Goal: Information Seeking & Learning: Understand process/instructions

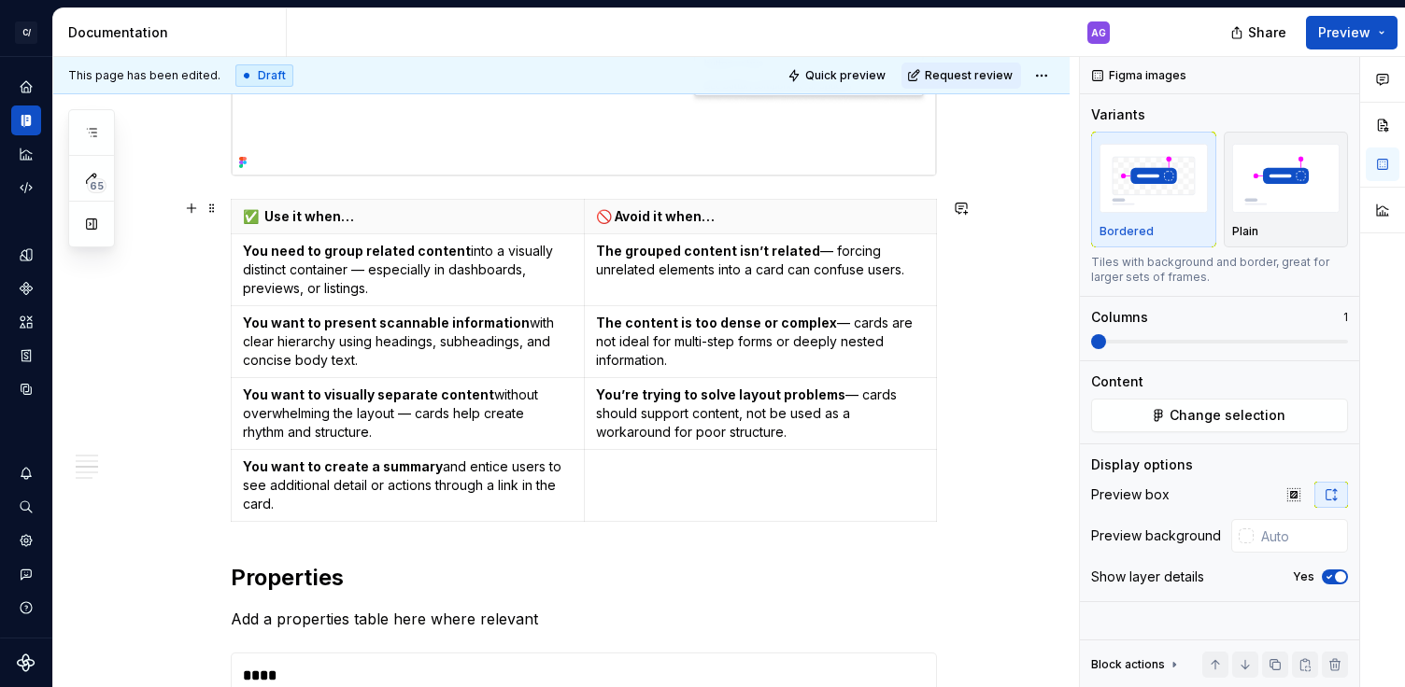
scroll to position [1356, 0]
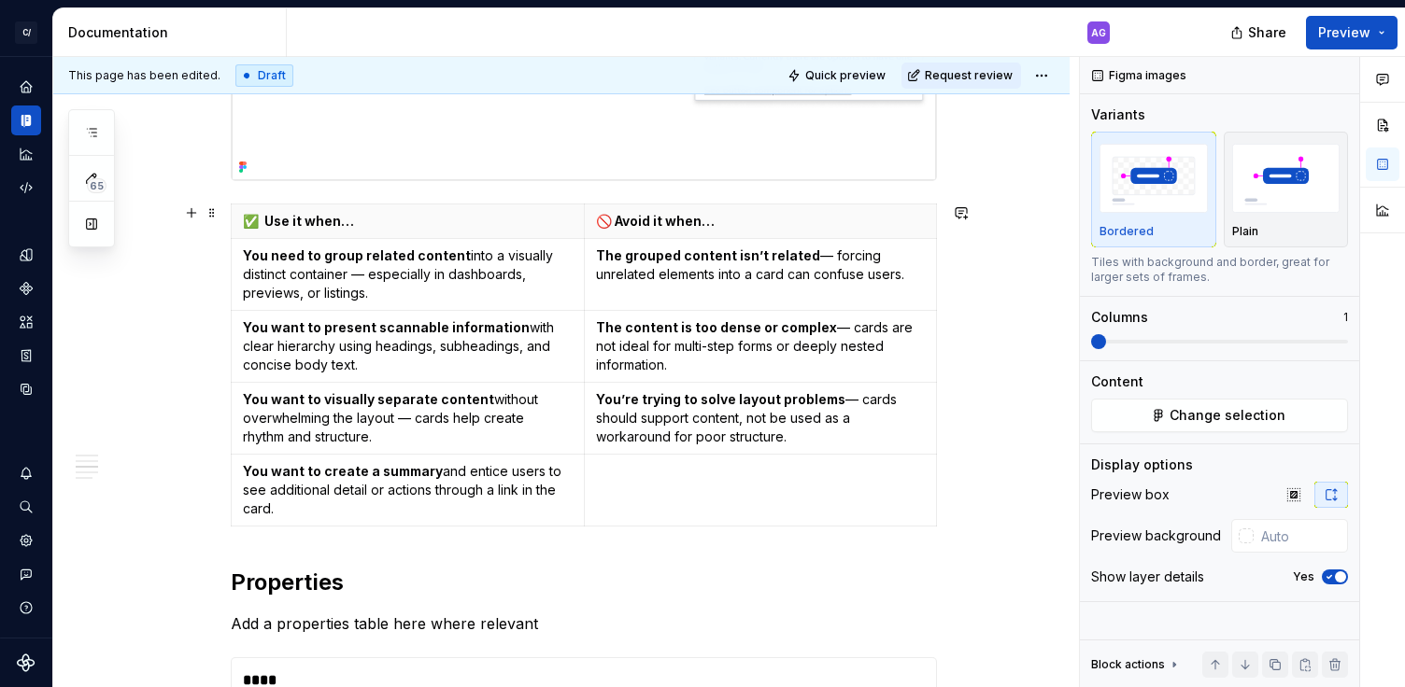
type textarea "*"
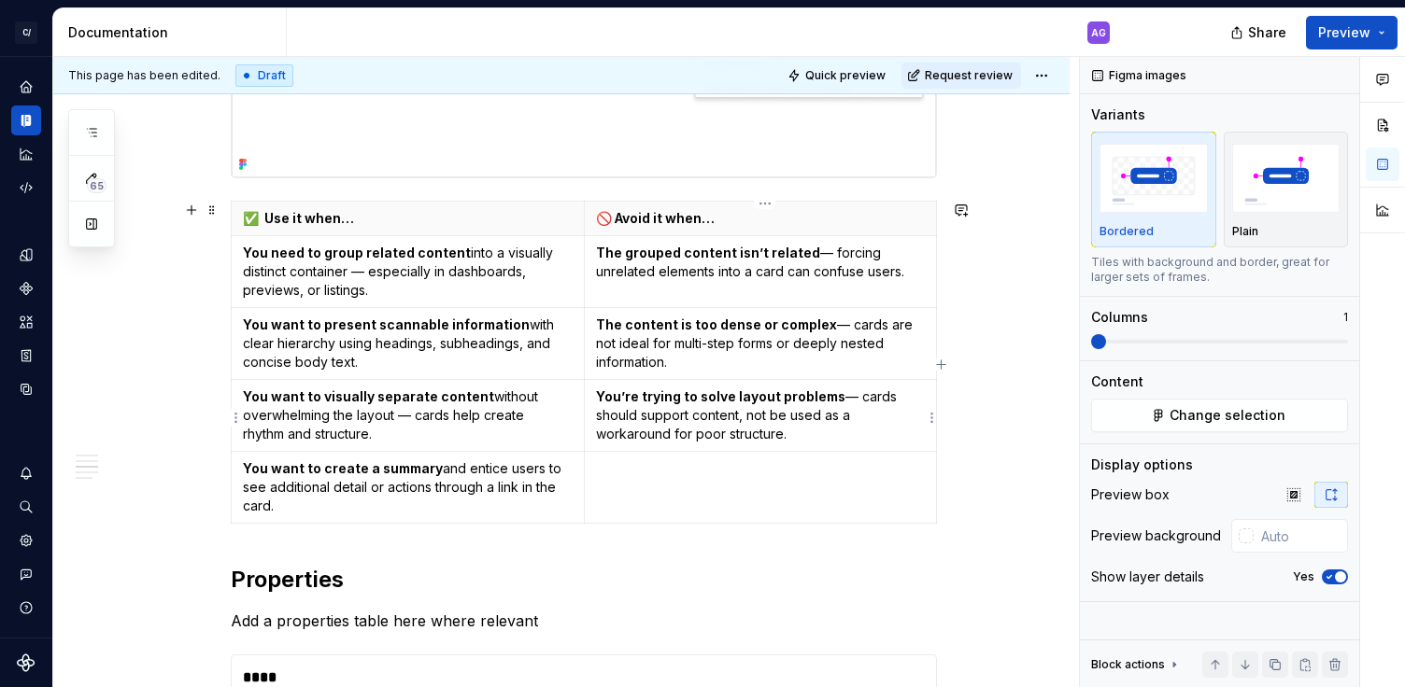
scroll to position [1335, 0]
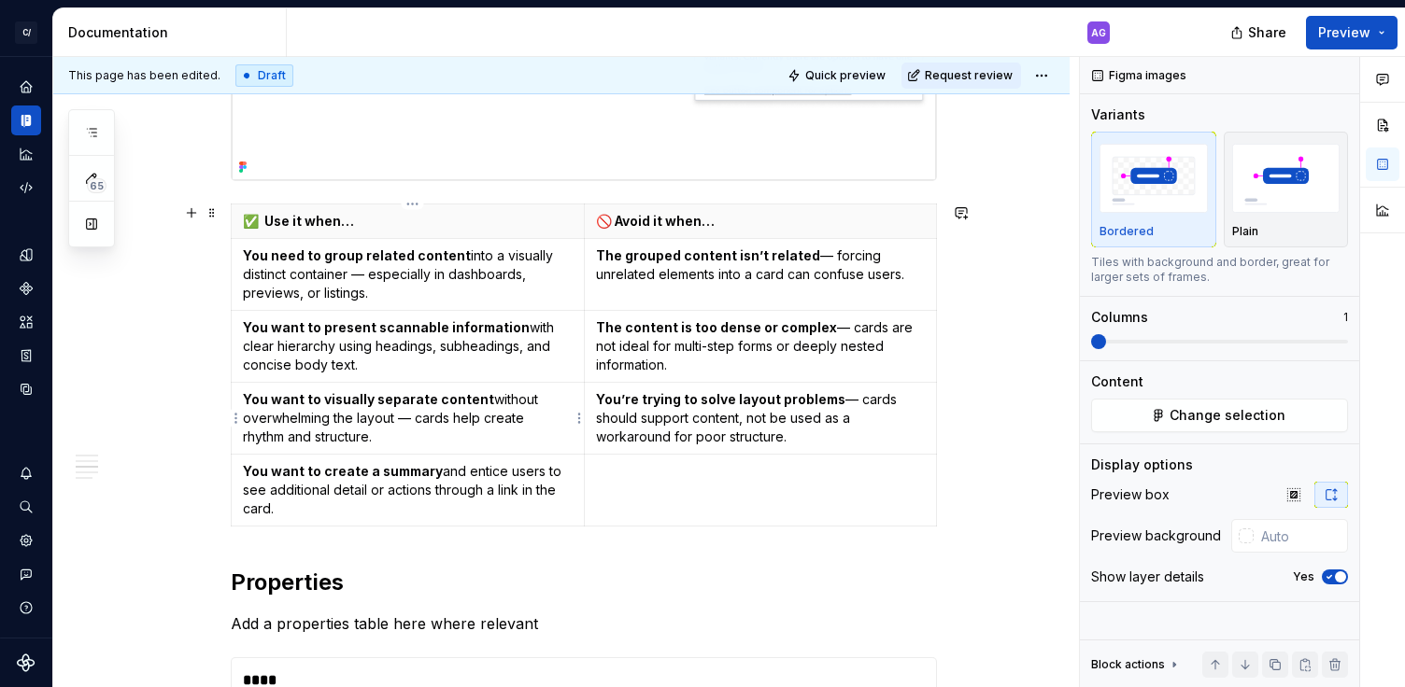
click at [502, 429] on p "You want to visually separate content without overwhelming the layout — cards h…" at bounding box center [408, 418] width 330 height 56
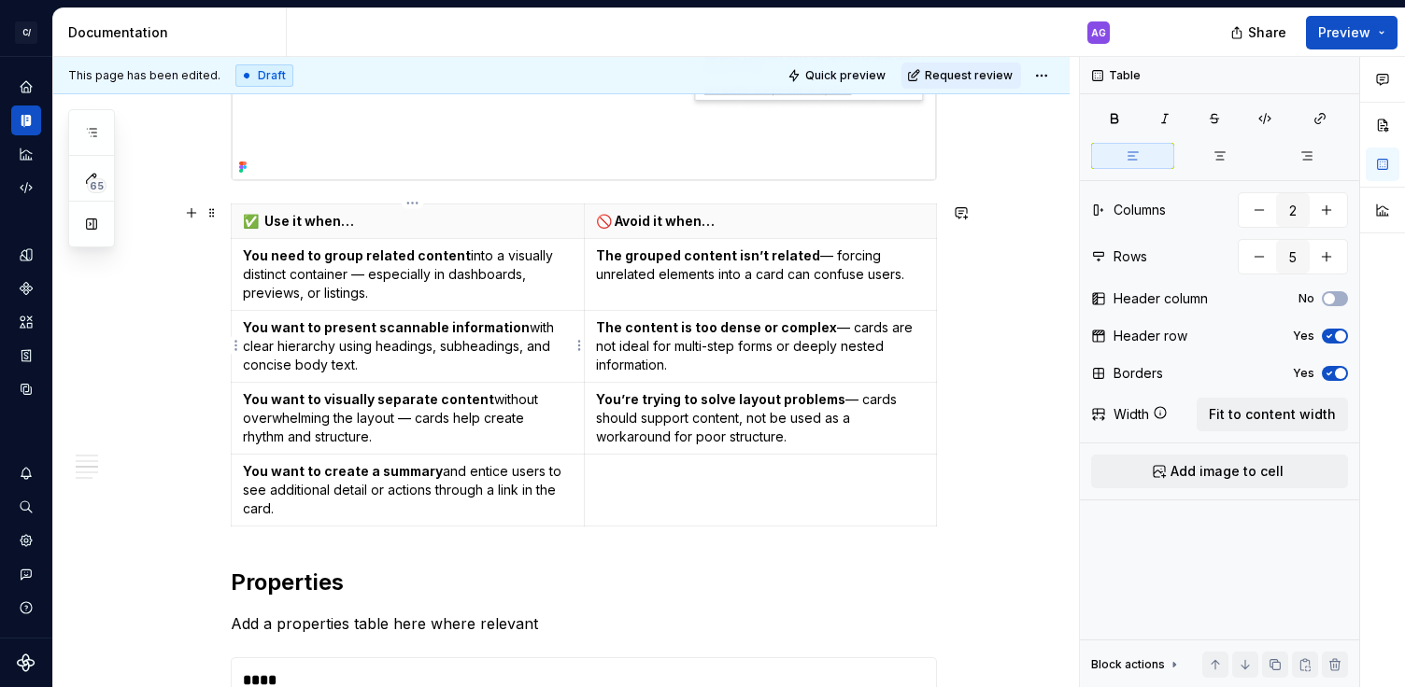
scroll to position [1336, 0]
click at [504, 339] on p "You want to present scannable information with clear hierarchy using headings, …" at bounding box center [408, 346] width 330 height 56
click at [691, 500] on td at bounding box center [760, 490] width 353 height 72
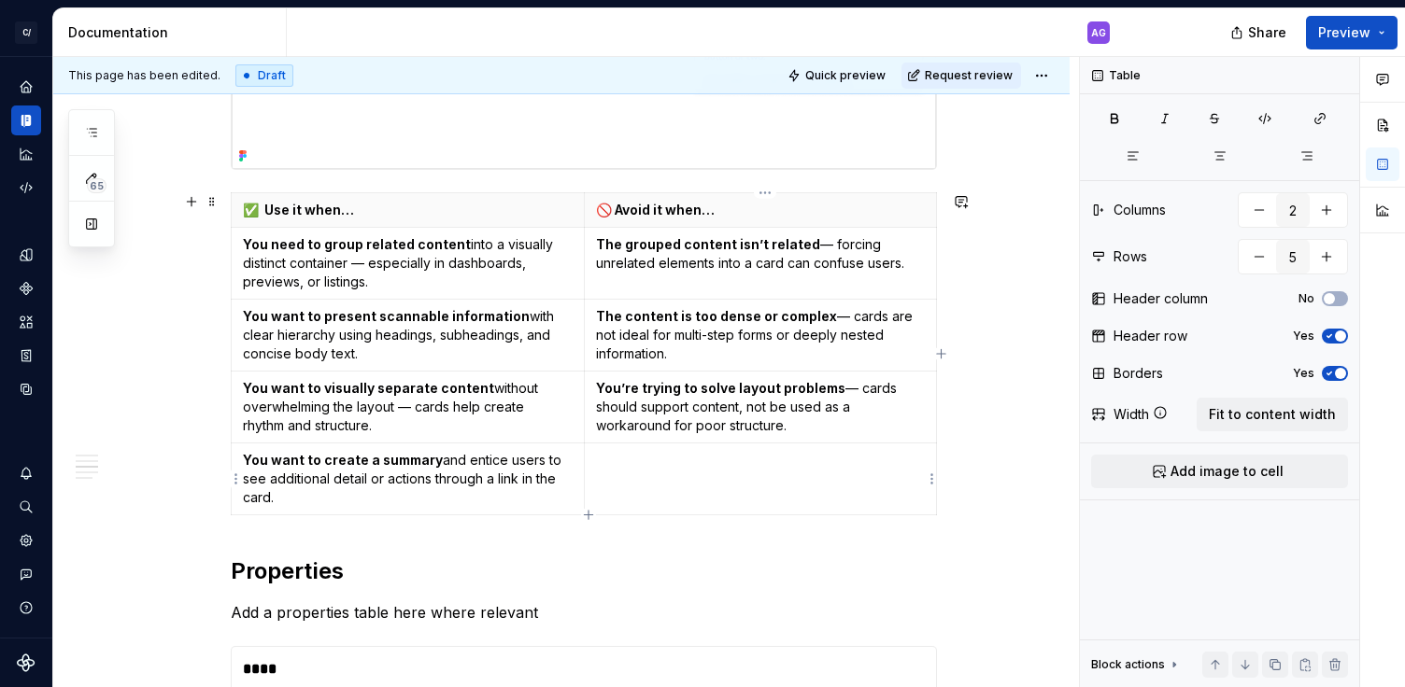
scroll to position [1351, 0]
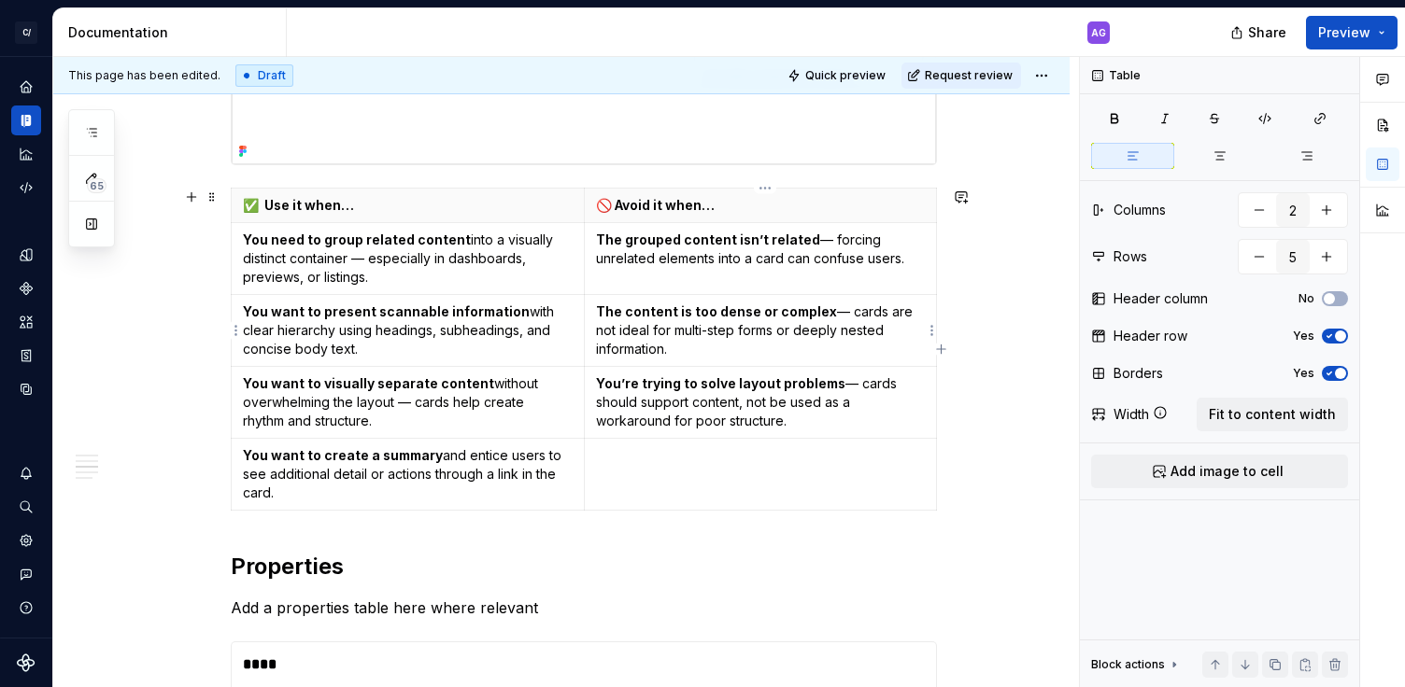
click at [718, 332] on p "The content is too dense or complex — cards are not ideal for multi-step forms …" at bounding box center [761, 331] width 330 height 56
click at [705, 349] on p "The content is too dense or complex — cards are not ideal for multi-step forms …" at bounding box center [761, 331] width 330 height 56
drag, startPoint x: 711, startPoint y: 354, endPoint x: 601, endPoint y: 314, distance: 116.4
click at [601, 314] on p "The content is too dense or complex — cards are not ideal for multi-step forms …" at bounding box center [761, 331] width 330 height 56
copy p "The content is too dense or complex — cards are not ideal for multi-step forms …"
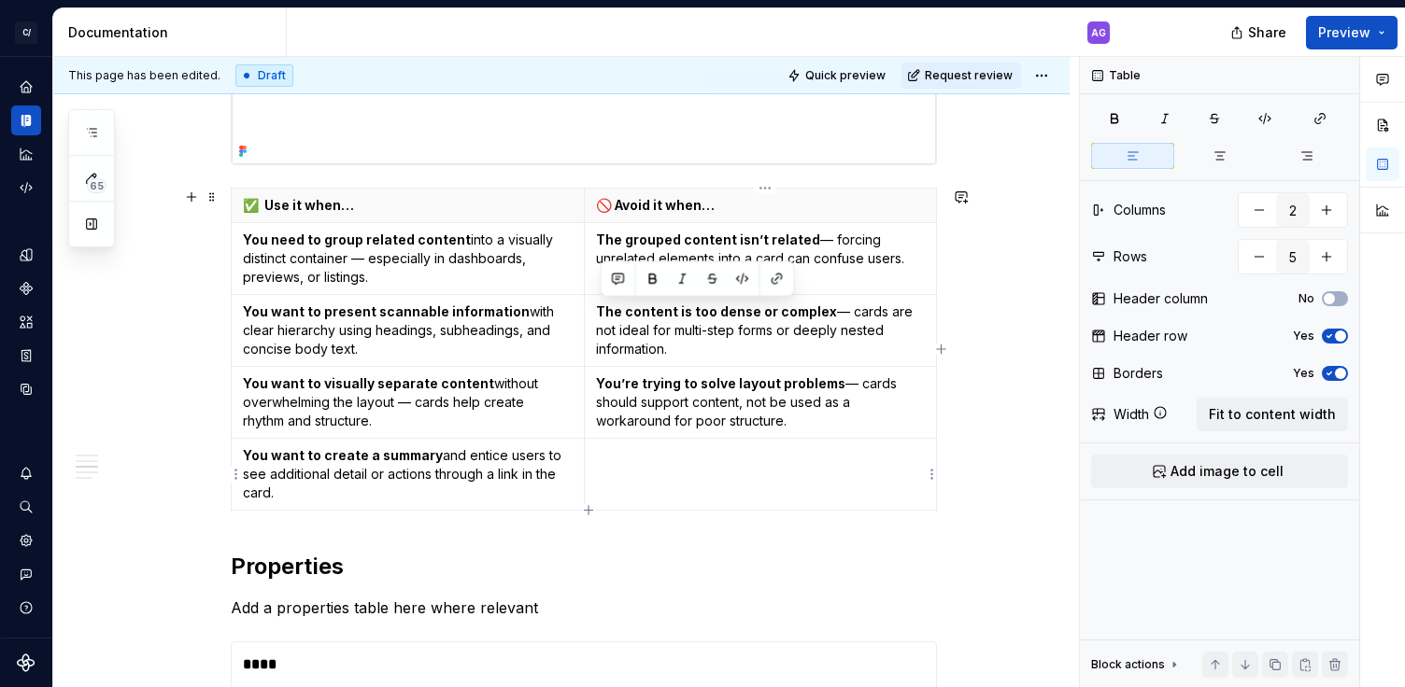
click at [637, 458] on p at bounding box center [761, 455] width 330 height 19
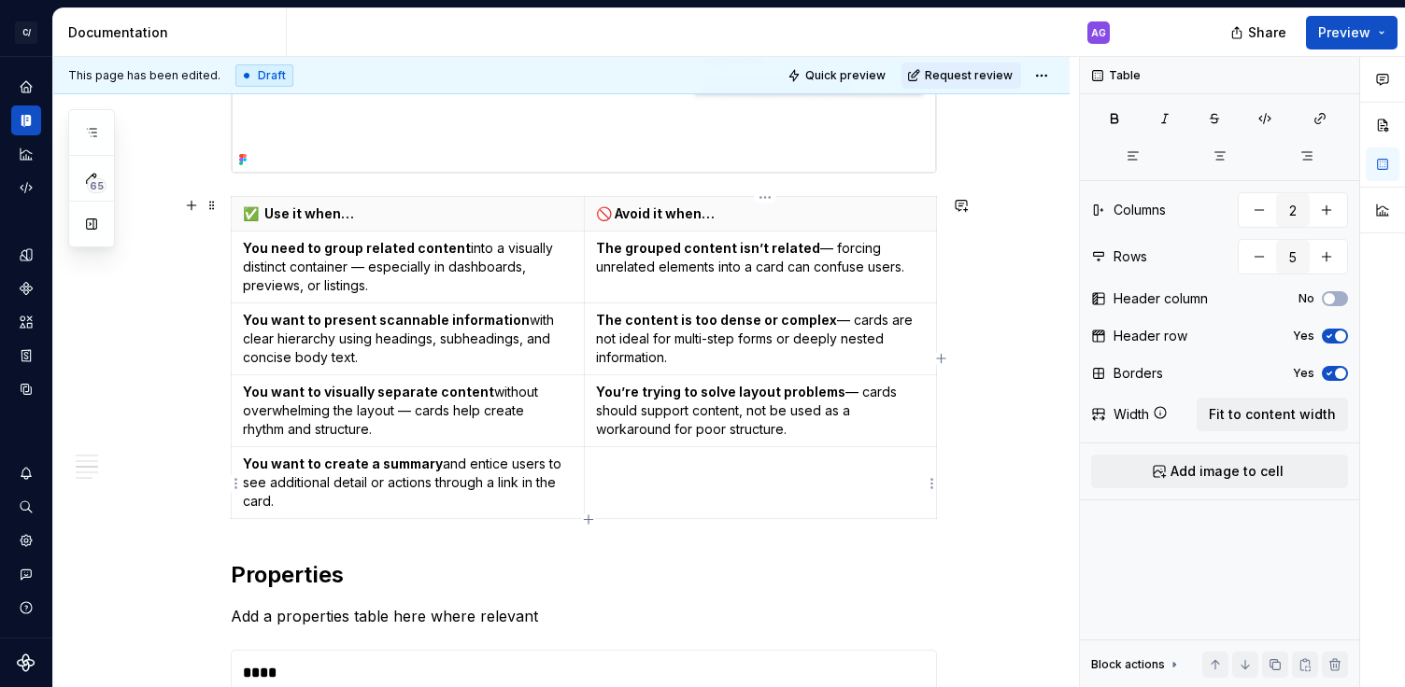
scroll to position [1341, 0]
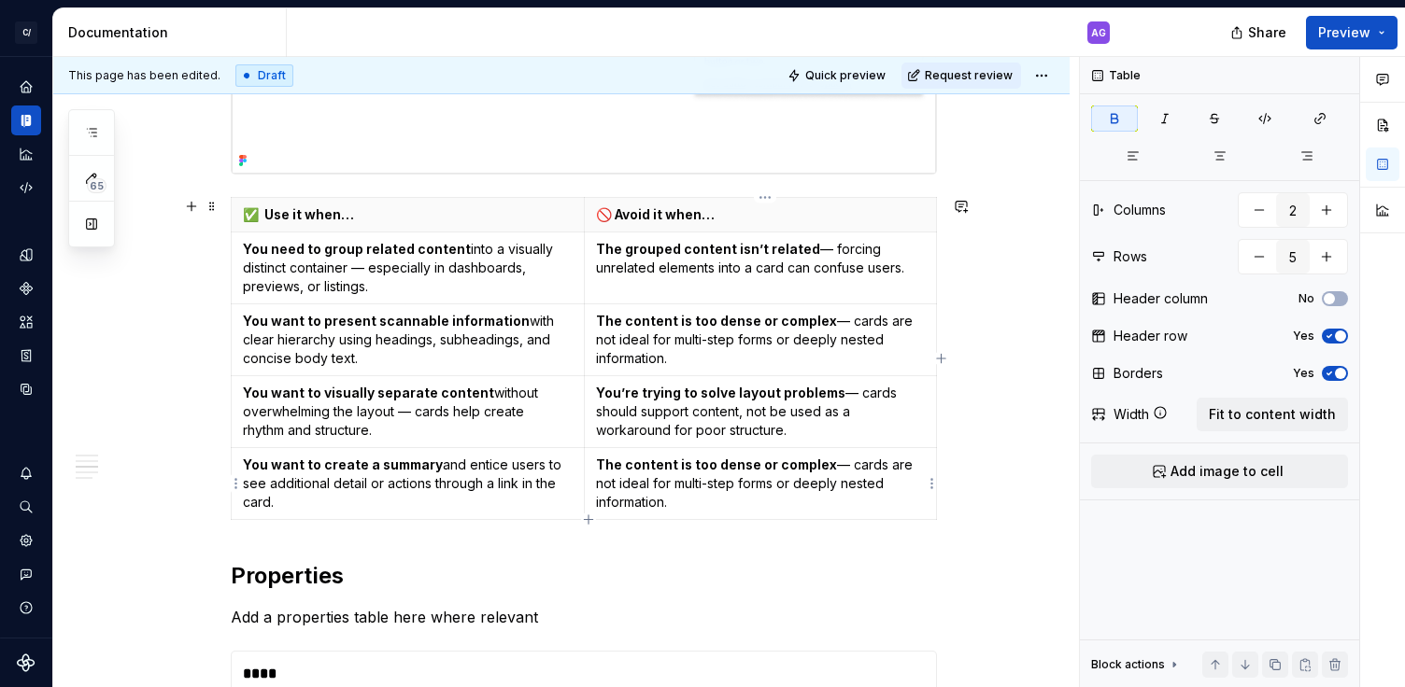
click at [619, 463] on strong "The content is too dense or complex" at bounding box center [716, 465] width 241 height 16
drag, startPoint x: 600, startPoint y: 464, endPoint x: 829, endPoint y: 468, distance: 229.8
click at [829, 469] on p "The content is too dense or complex — cards are not ideal for multi-step forms …" at bounding box center [761, 484] width 330 height 56
click at [879, 470] on p "There are too many unique items to scan — cards are not ideal for multi-step fo…" at bounding box center [761, 484] width 330 height 56
type textarea "*"
